Goal: Find specific page/section: Find specific page/section

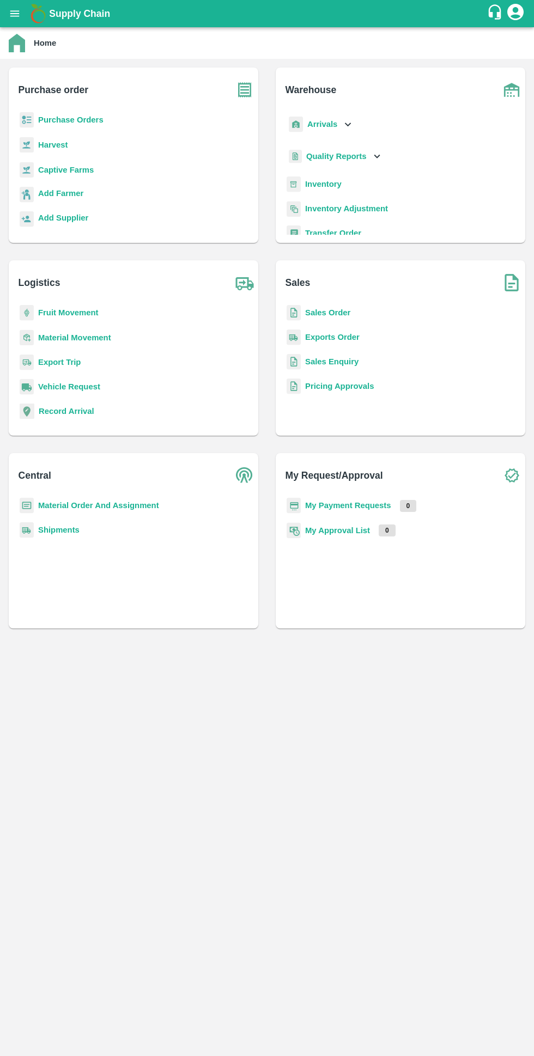
click at [77, 119] on b "Purchase Orders" at bounding box center [70, 119] width 65 height 9
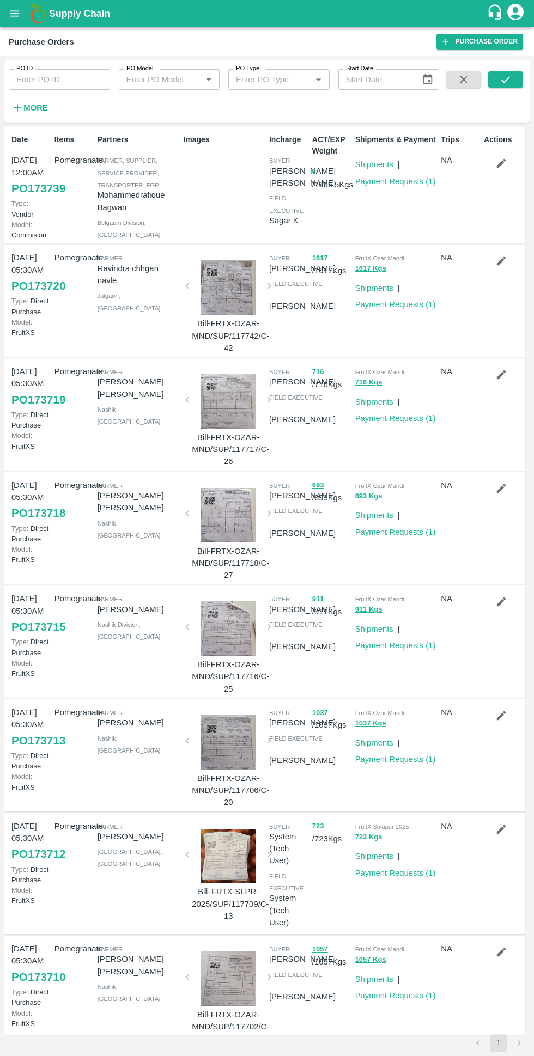
click at [34, 108] on strong "More" at bounding box center [35, 107] width 24 height 9
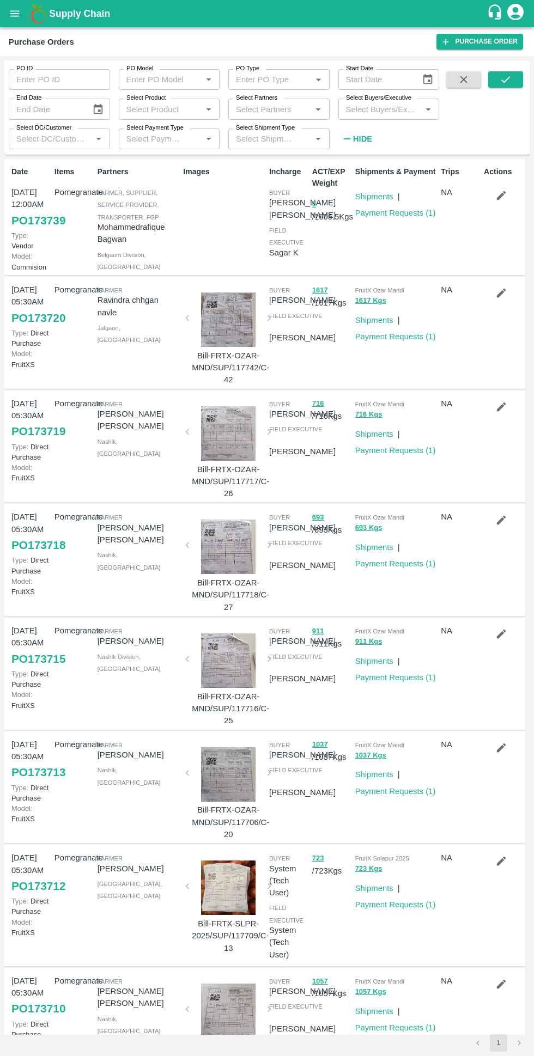
click at [374, 109] on input "Select Buyers/Executive" at bounding box center [379, 109] width 77 height 14
type input "av"
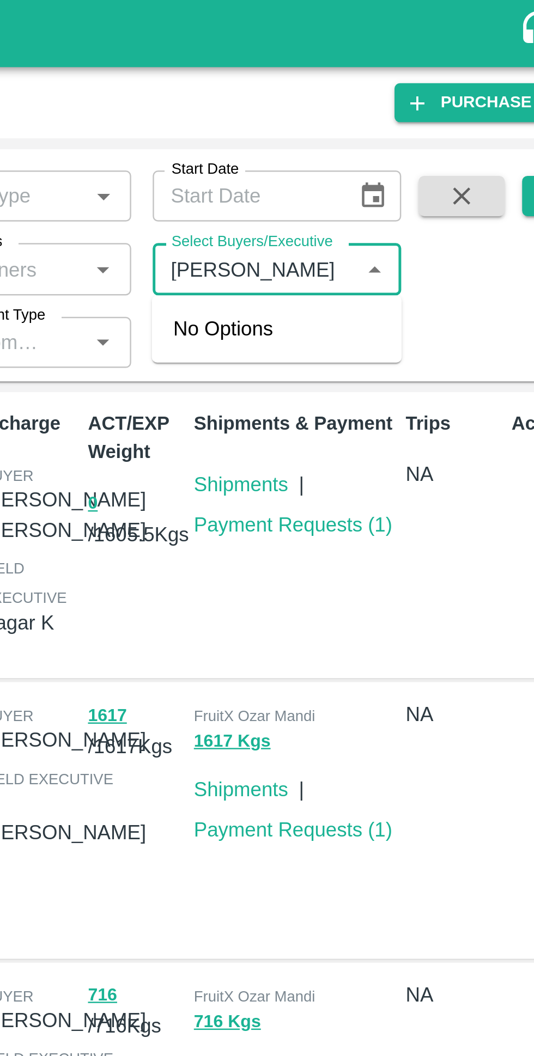
type input "Avinash Kumar"
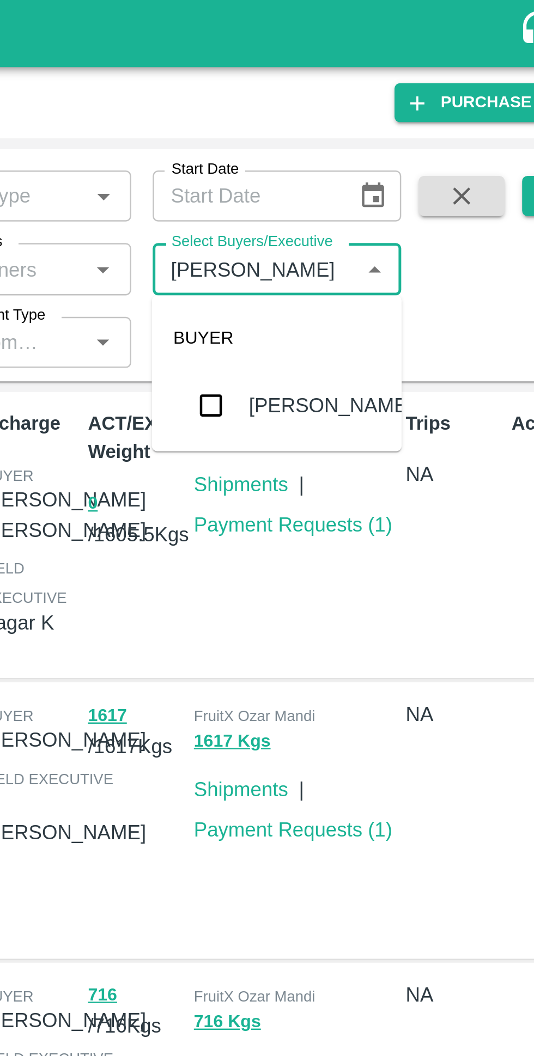
click at [367, 160] on input "checkbox" at bounding box center [362, 165] width 22 height 22
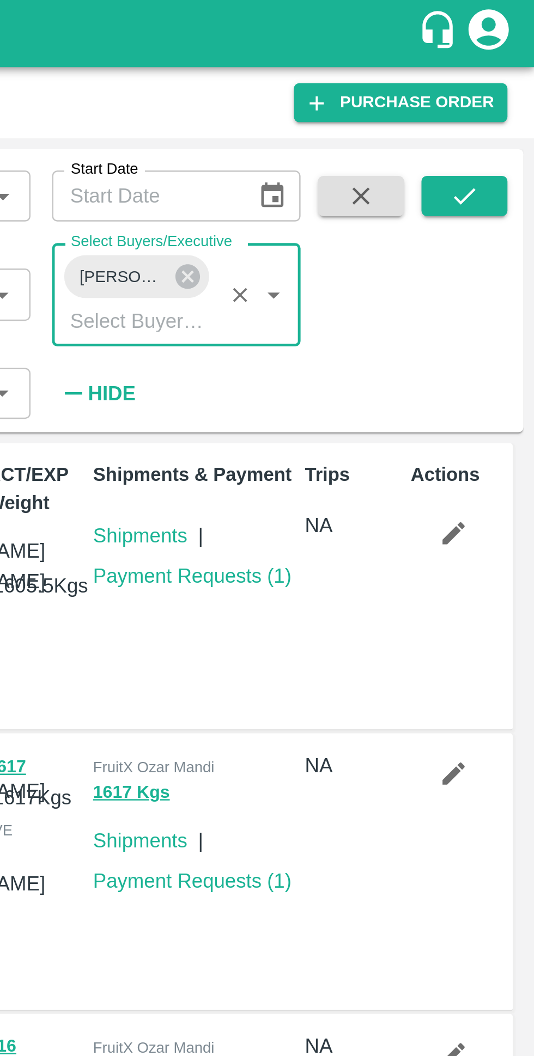
click at [507, 79] on icon "submit" at bounding box center [505, 79] width 12 height 12
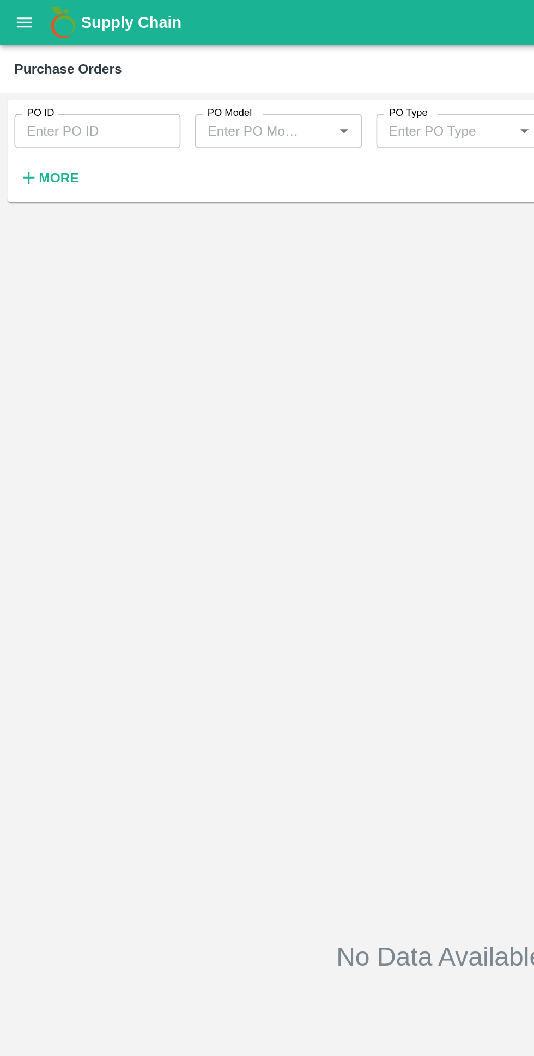
click at [15, 14] on icon "open drawer" at bounding box center [14, 13] width 9 height 6
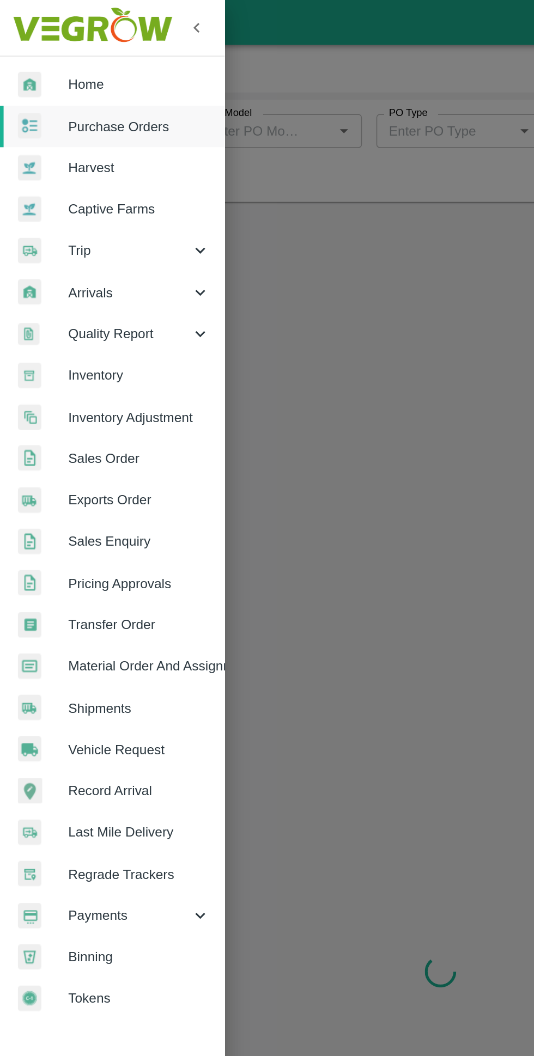
click at [84, 58] on link "Home" at bounding box center [68, 51] width 136 height 25
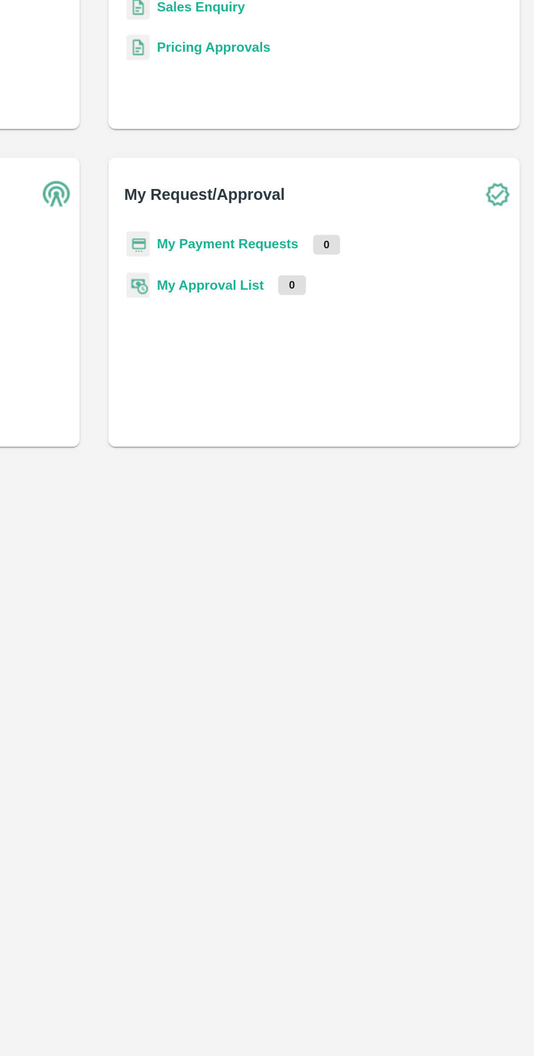
click at [352, 503] on b "My Payment Requests" at bounding box center [348, 505] width 86 height 9
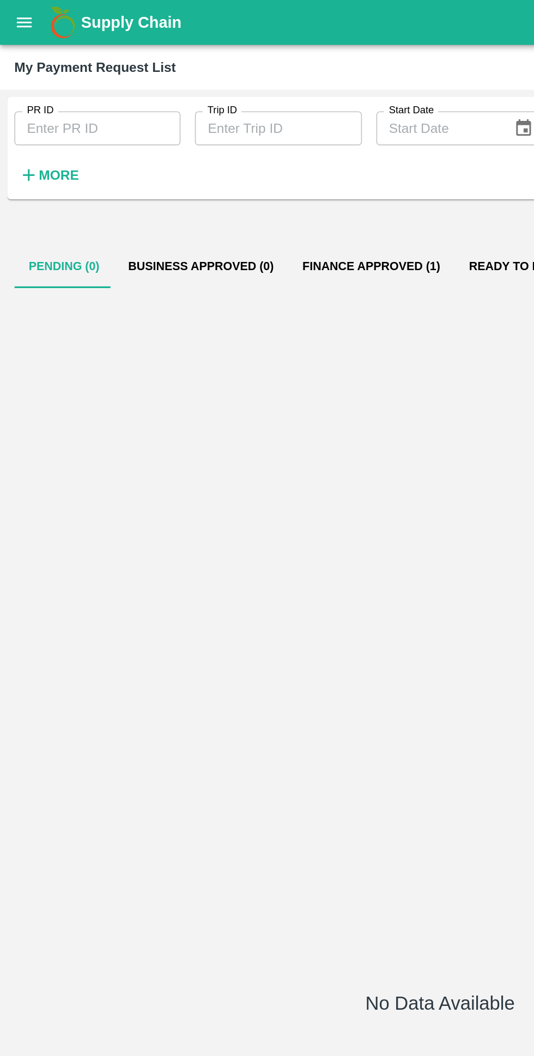
click at [209, 162] on button "Finance Approved (1)" at bounding box center [225, 162] width 101 height 26
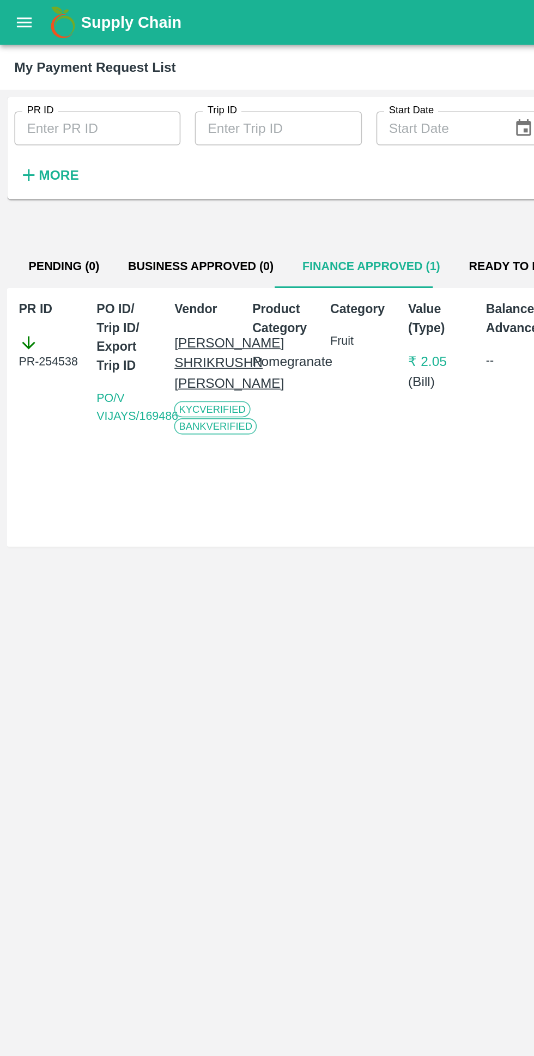
scroll to position [0, 8]
